Goal: Navigation & Orientation: Understand site structure

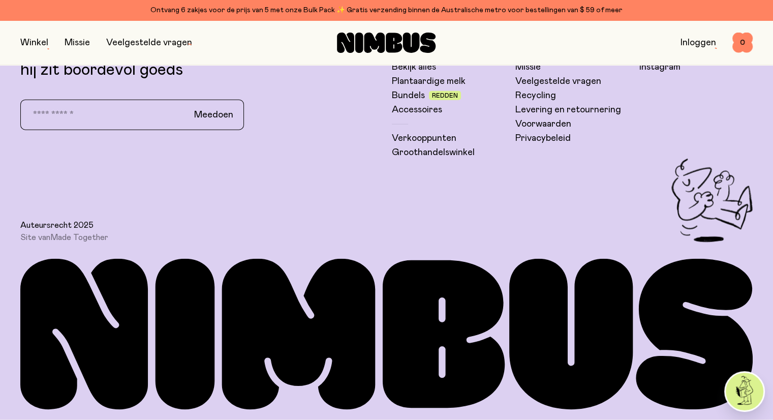
scroll to position [2400, 0]
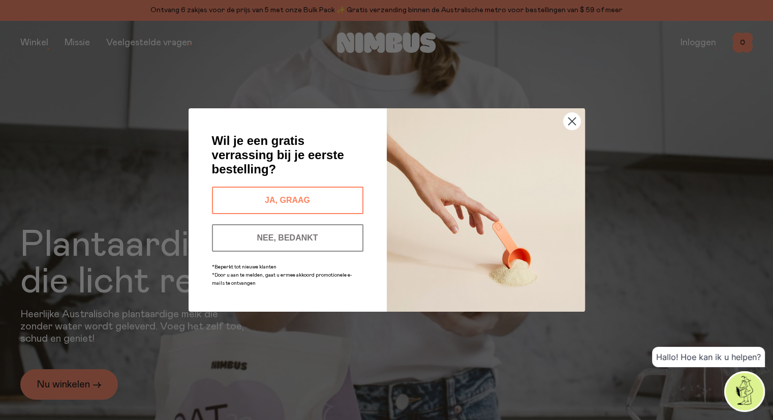
click at [303, 238] on button "NEE, BEDANKT" at bounding box center [287, 237] width 151 height 27
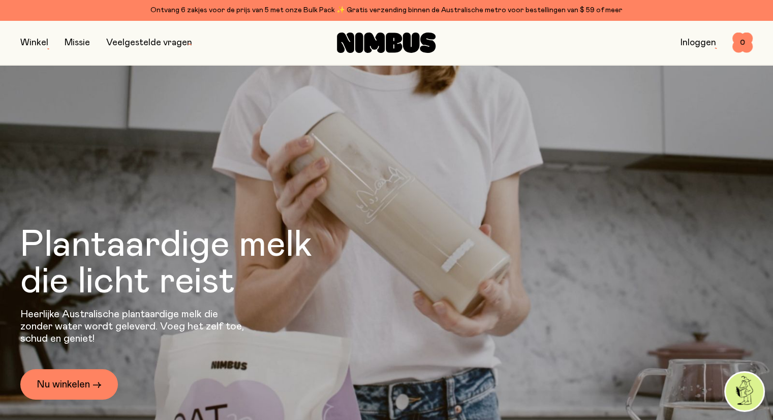
click at [75, 43] on font "Missie" at bounding box center [77, 42] width 25 height 9
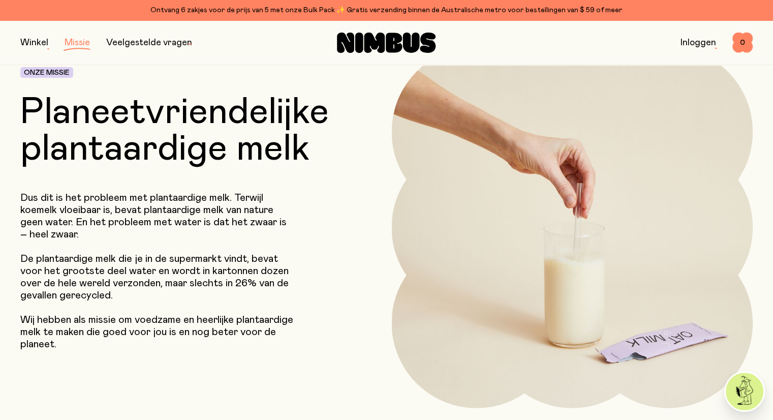
scroll to position [61, 0]
